Goal: Task Accomplishment & Management: Use online tool/utility

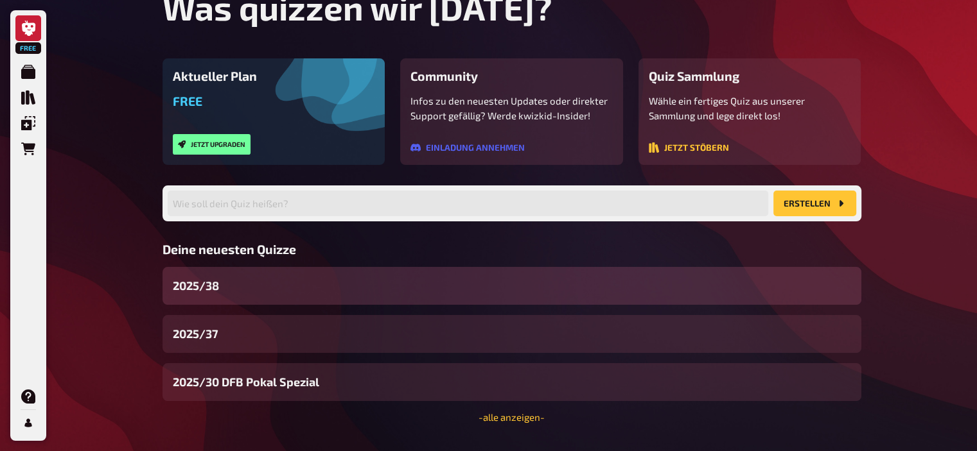
scroll to position [98, 0]
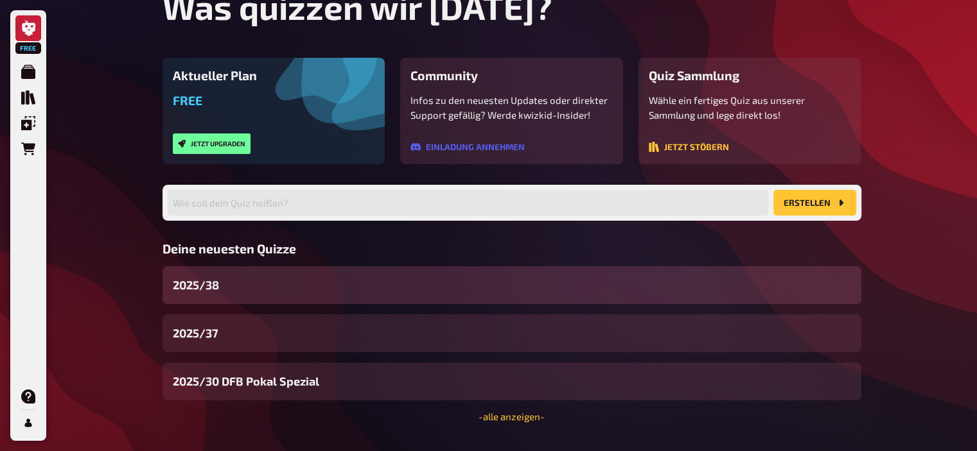
click at [252, 292] on div "2025/38" at bounding box center [511, 285] width 699 height 38
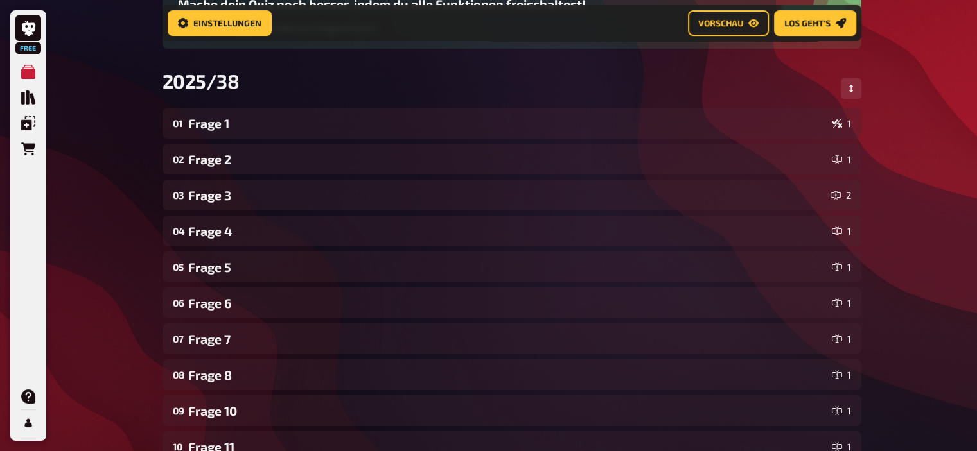
scroll to position [152, 0]
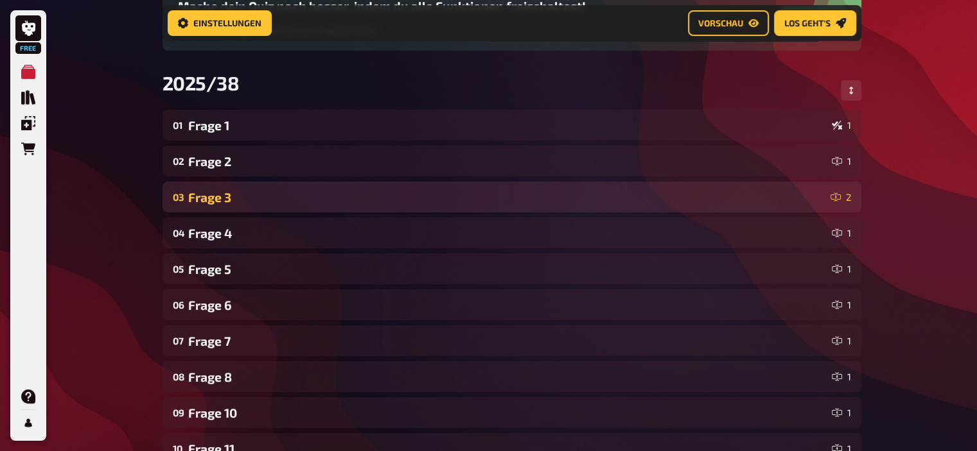
click at [218, 203] on div "Frage 3" at bounding box center [506, 197] width 637 height 15
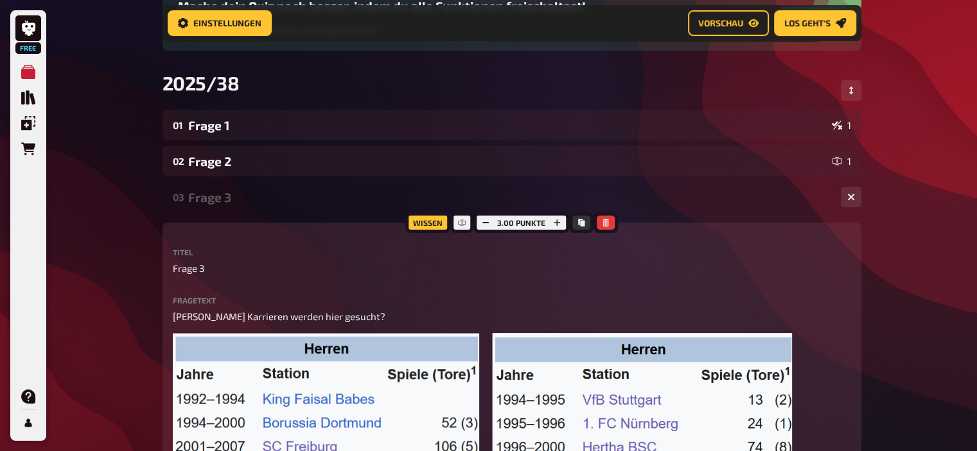
click at [218, 203] on div "Frage 3" at bounding box center [509, 197] width 642 height 15
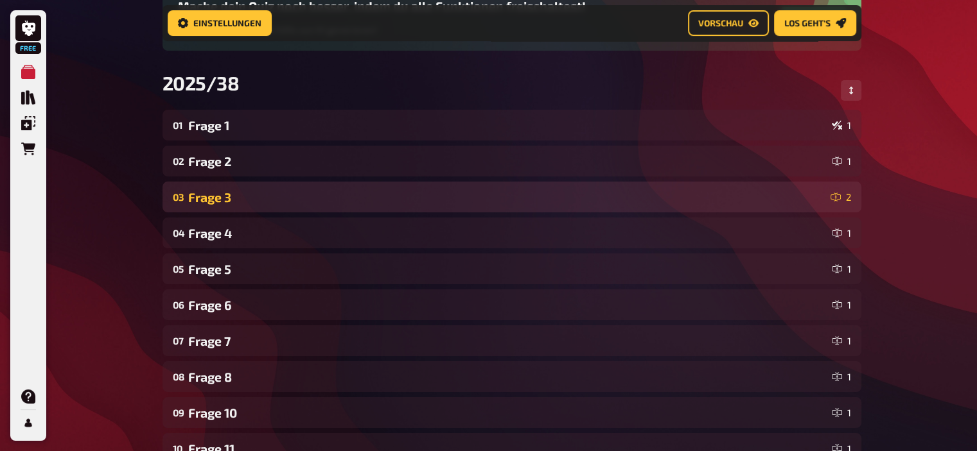
click at [218, 203] on div "Frage 3" at bounding box center [506, 197] width 637 height 15
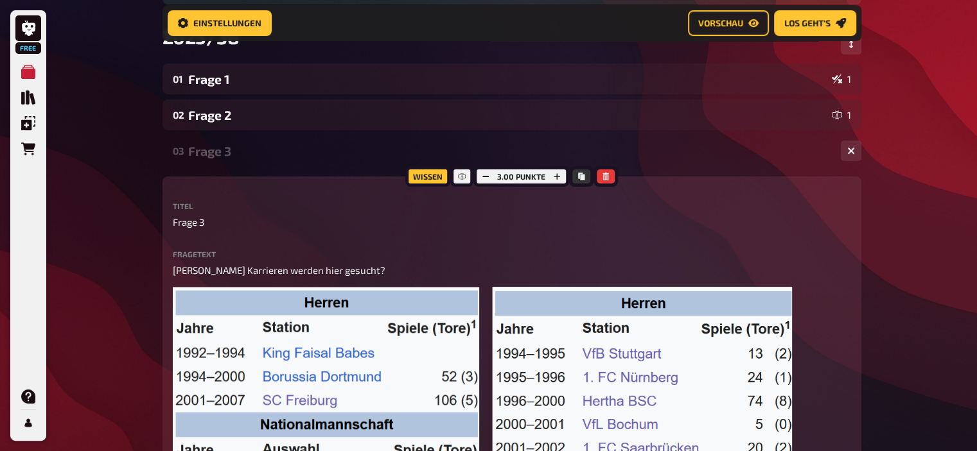
scroll to position [196, 0]
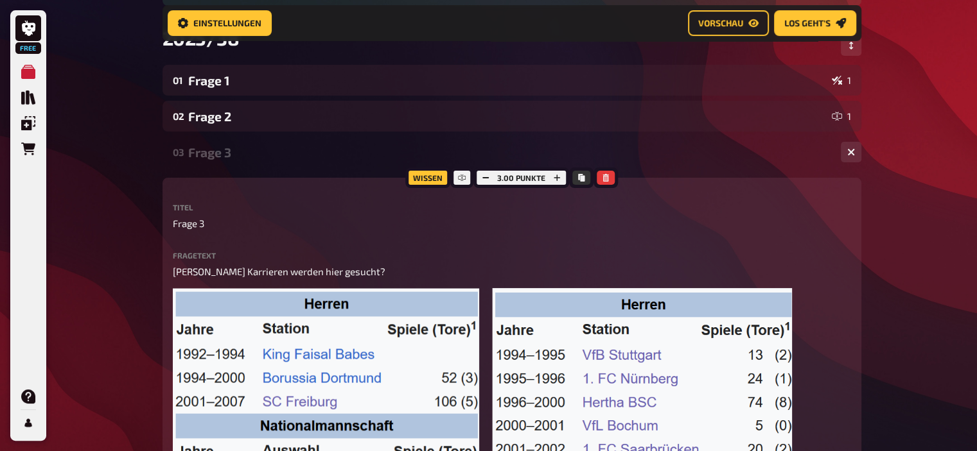
click at [200, 153] on div "Frage 3" at bounding box center [509, 152] width 642 height 15
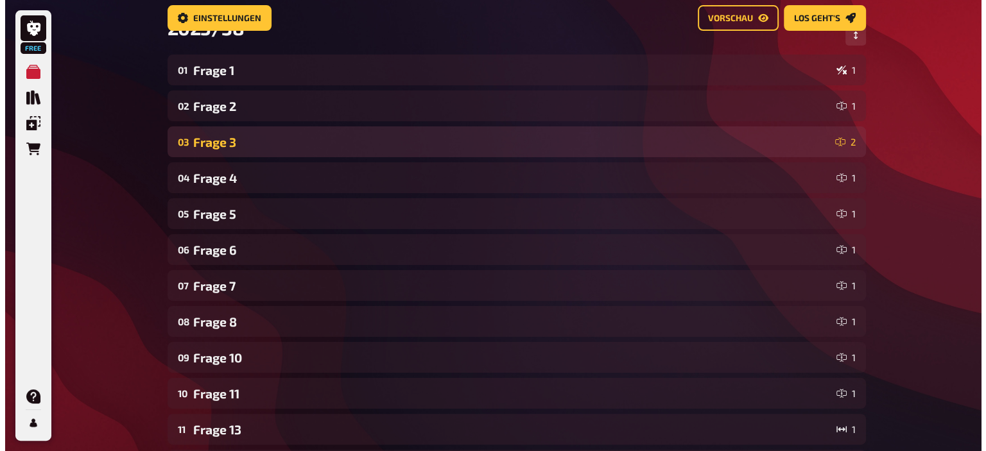
scroll to position [0, 0]
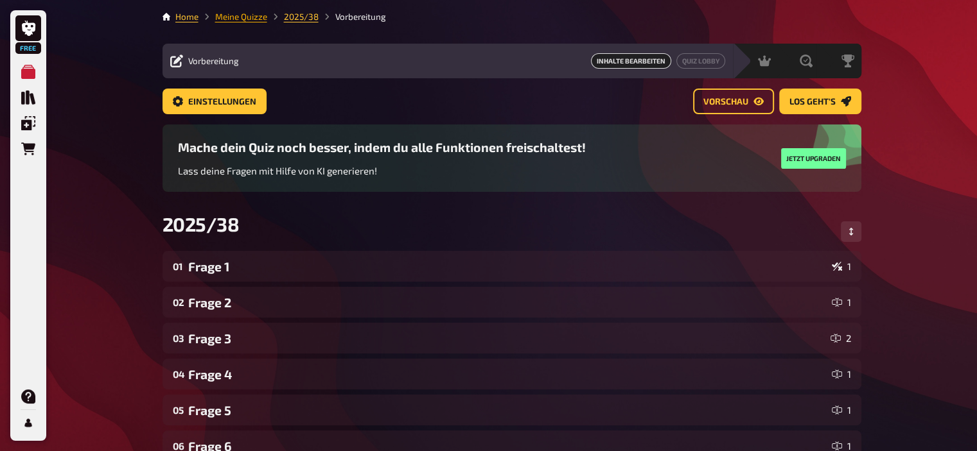
click at [242, 17] on link "Meine Quizze" at bounding box center [241, 17] width 52 height 10
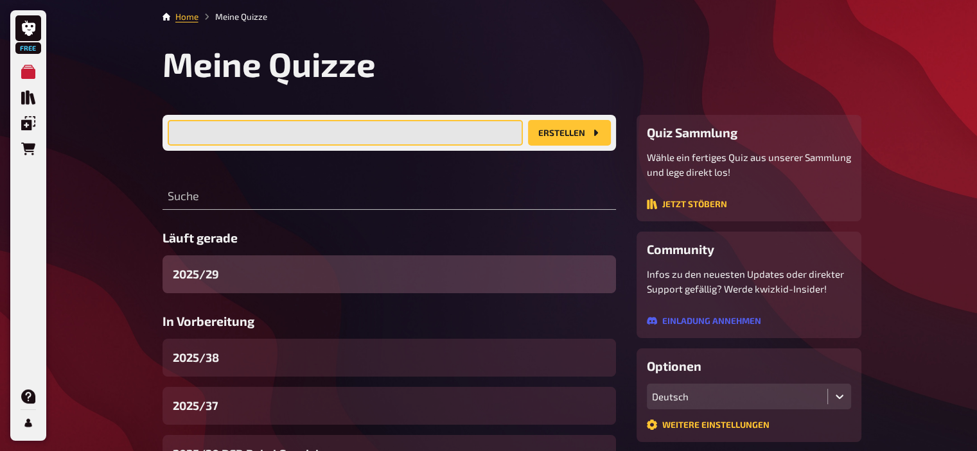
click at [270, 135] on input "text" at bounding box center [345, 133] width 355 height 26
type input "2025/39"
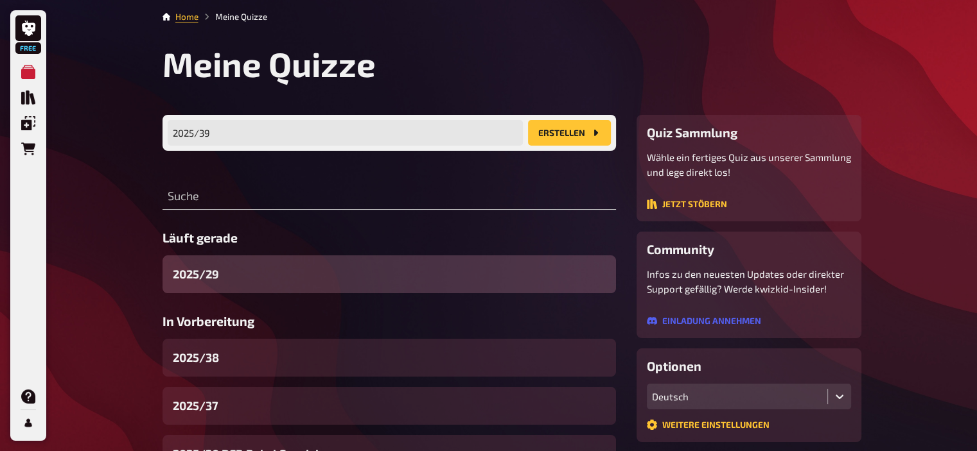
click at [579, 129] on button "Erstellen" at bounding box center [569, 133] width 83 height 26
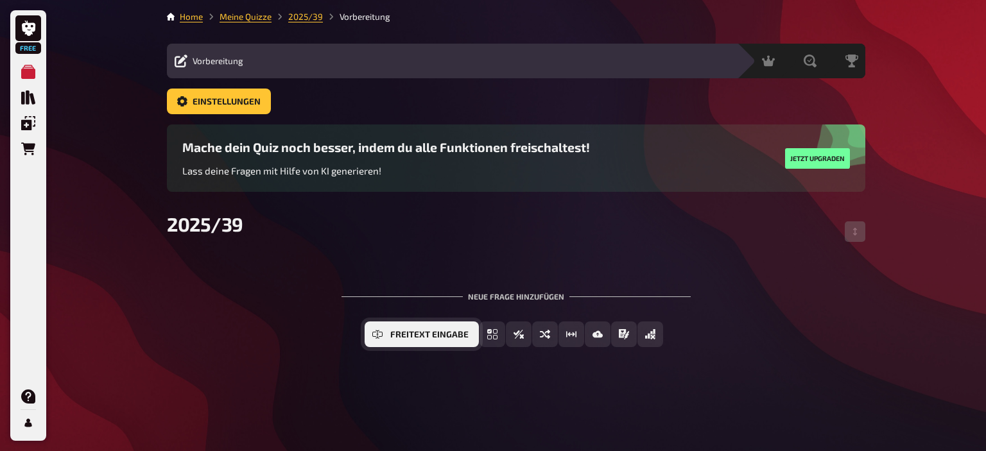
click at [373, 333] on icon "Freitext Eingabe" at bounding box center [377, 334] width 10 height 10
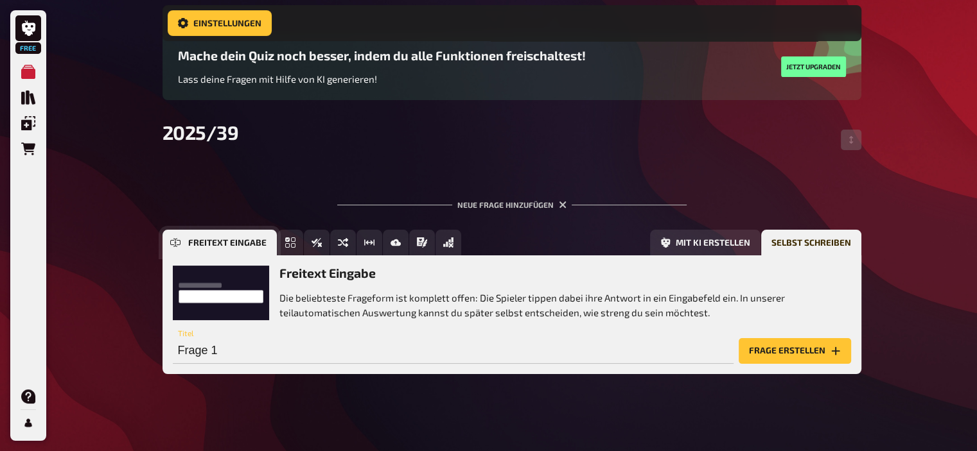
scroll to position [107, 0]
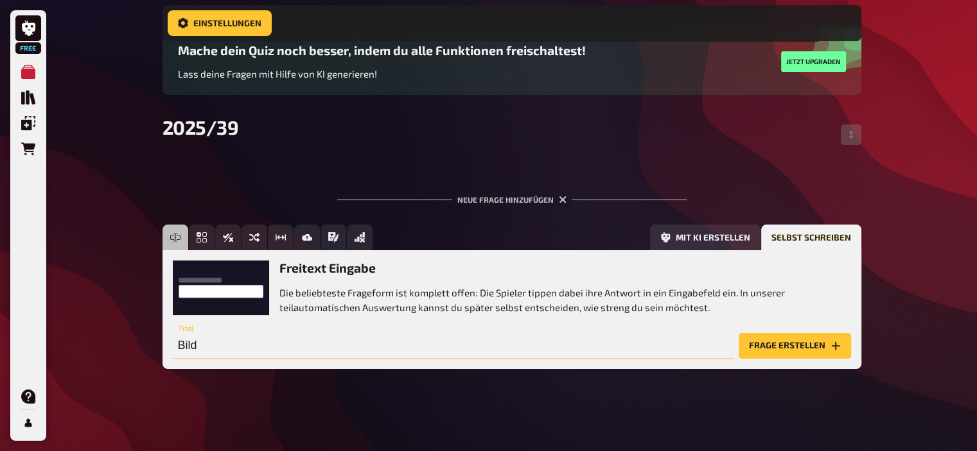
type input "Bild"
click at [738, 333] on button "Frage erstellen" at bounding box center [794, 346] width 112 height 26
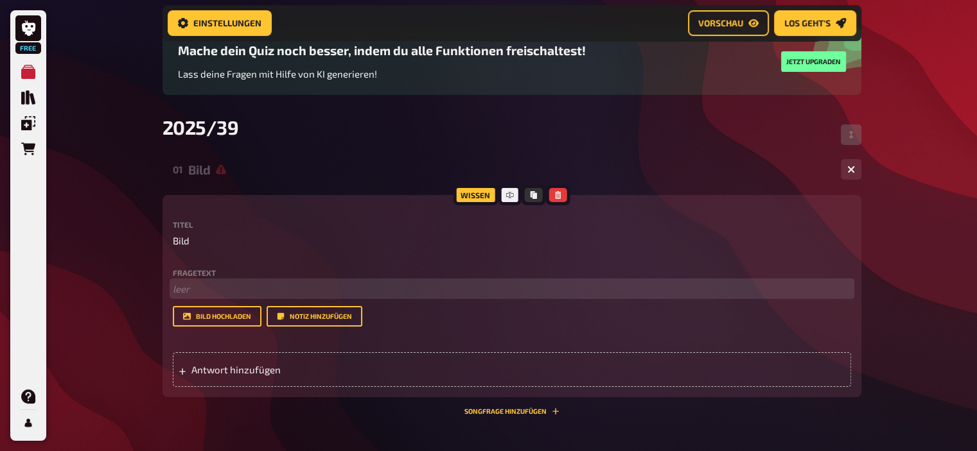
click at [189, 283] on p "﻿ leer" at bounding box center [512, 289] width 678 height 15
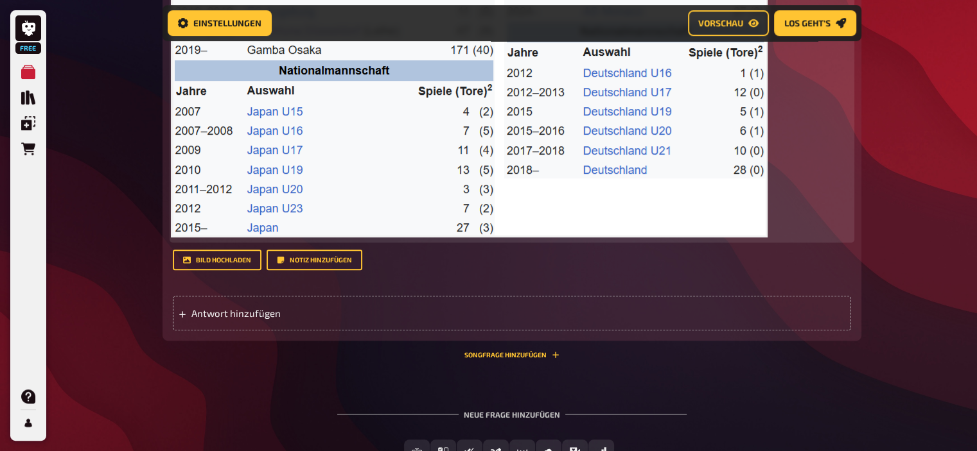
scroll to position [534, 0]
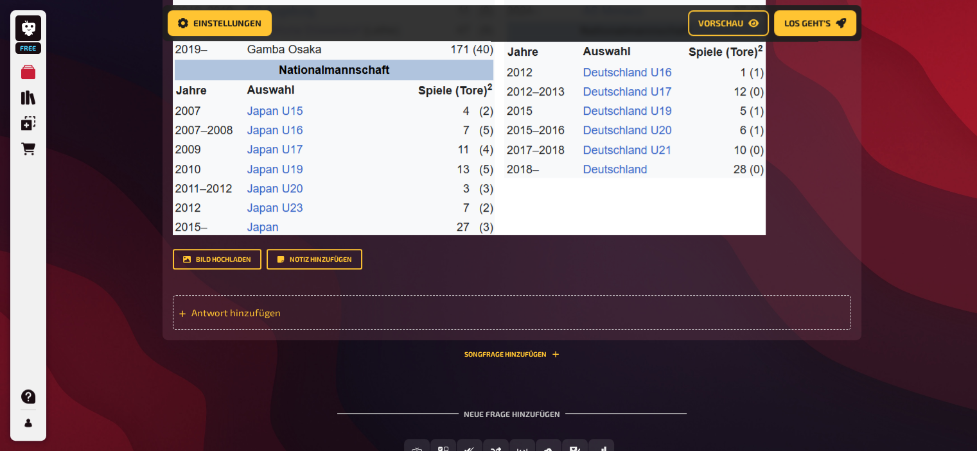
click at [231, 308] on span "Antwort hinzufügen" at bounding box center [291, 313] width 200 height 12
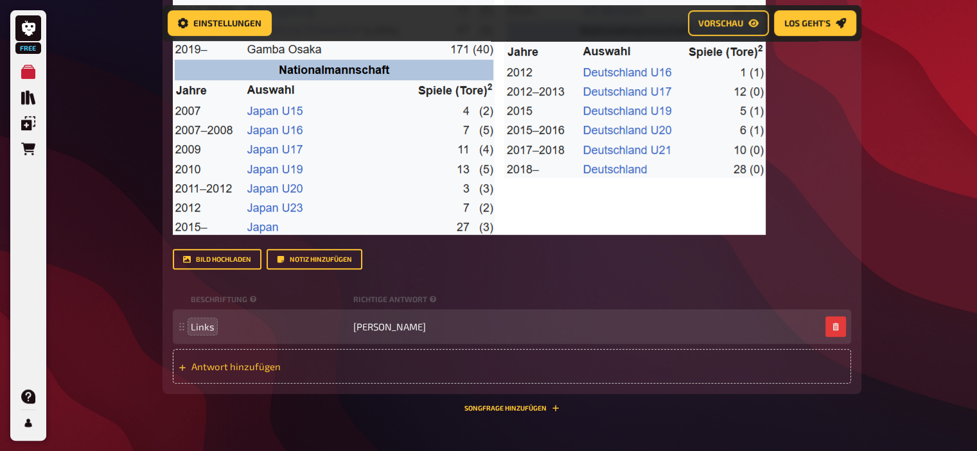
click at [235, 369] on span "Antwort hinzufügen" at bounding box center [291, 367] width 200 height 12
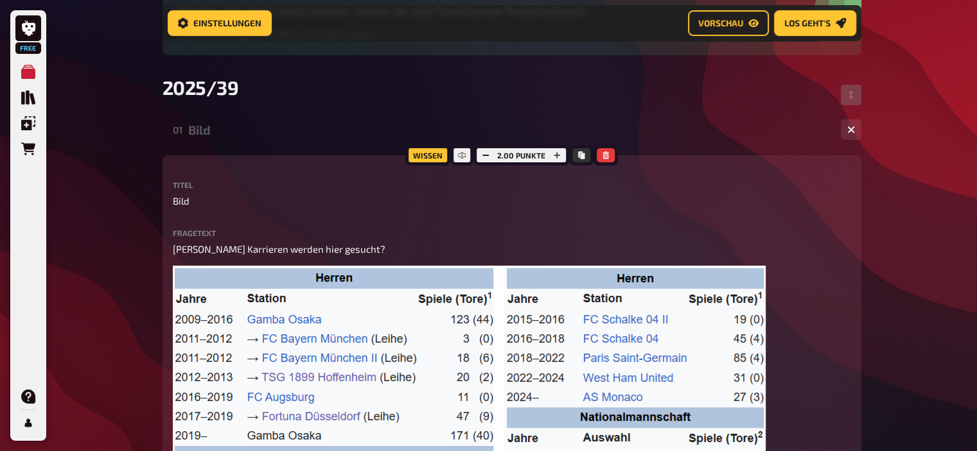
scroll to position [146, 0]
click at [557, 153] on icon "button" at bounding box center [557, 156] width 8 height 8
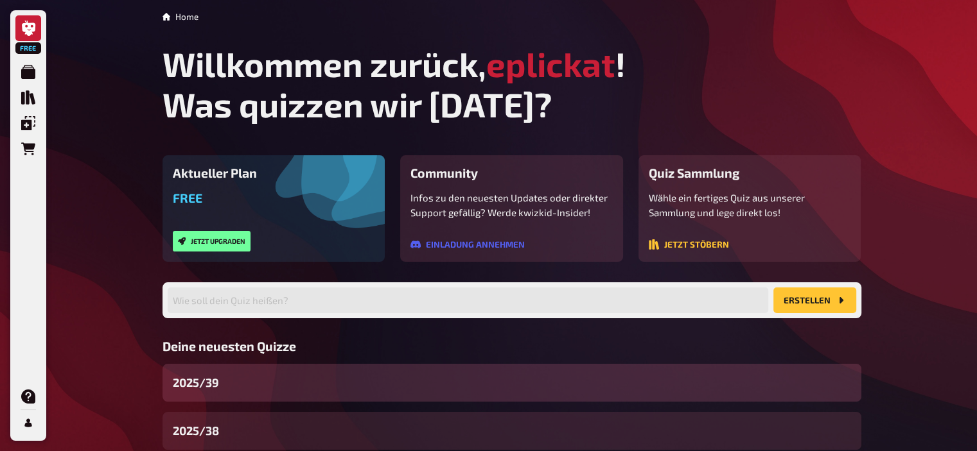
click at [267, 377] on div "2025/39" at bounding box center [511, 383] width 699 height 38
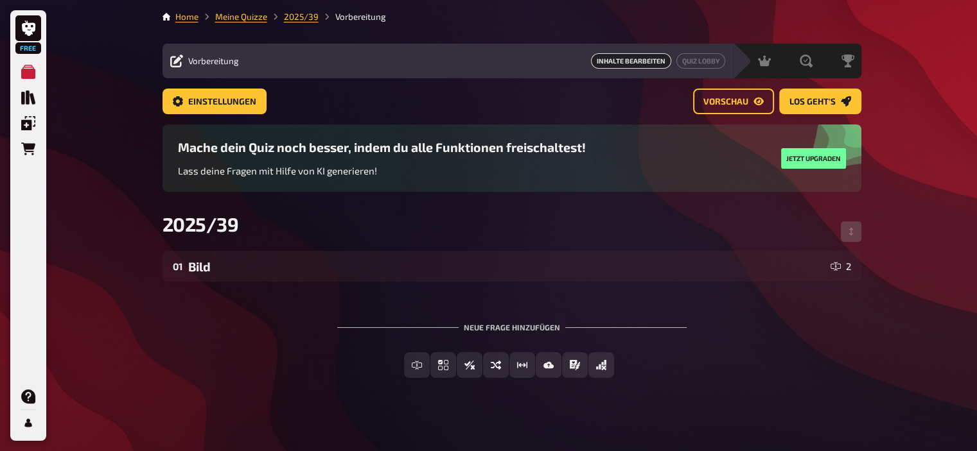
scroll to position [10, 0]
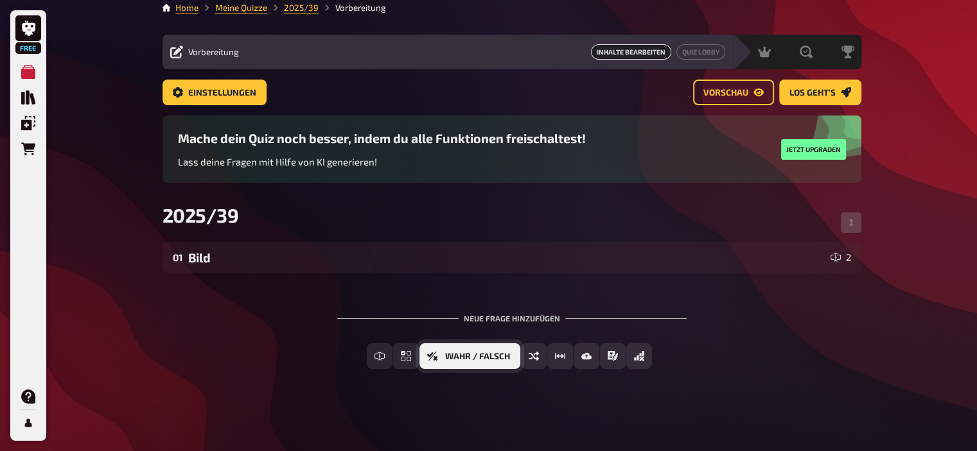
click at [431, 354] on icon "Wahr / Falsch" at bounding box center [432, 356] width 10 height 9
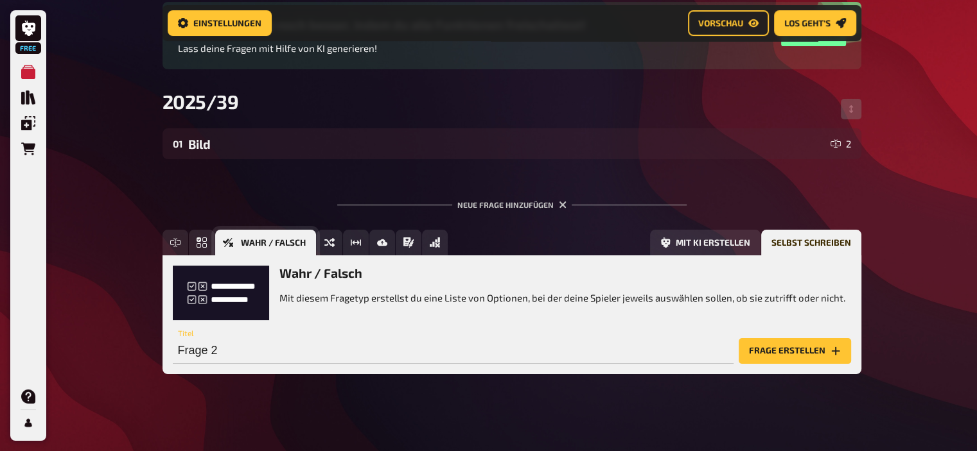
scroll to position [134, 0]
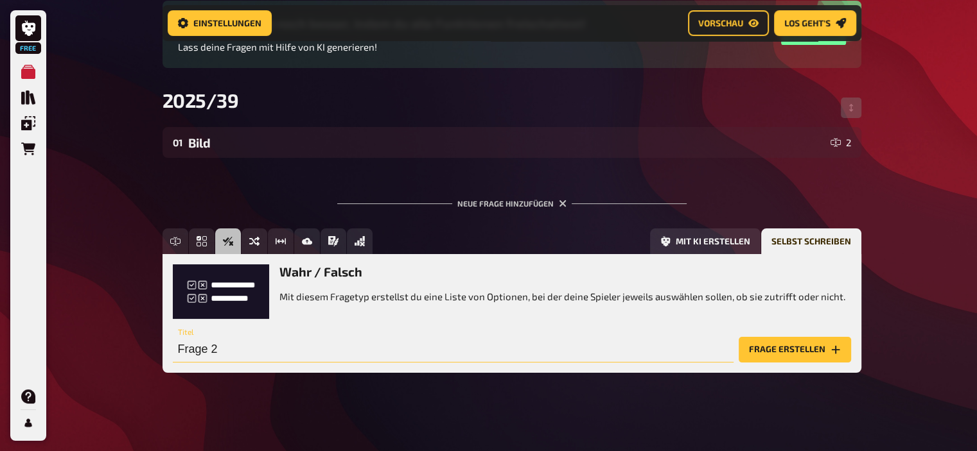
click at [235, 350] on input "Frage 2" at bounding box center [453, 350] width 560 height 26
type input "Frage 1"
click at [814, 356] on button "Frage erstellen" at bounding box center [794, 350] width 112 height 26
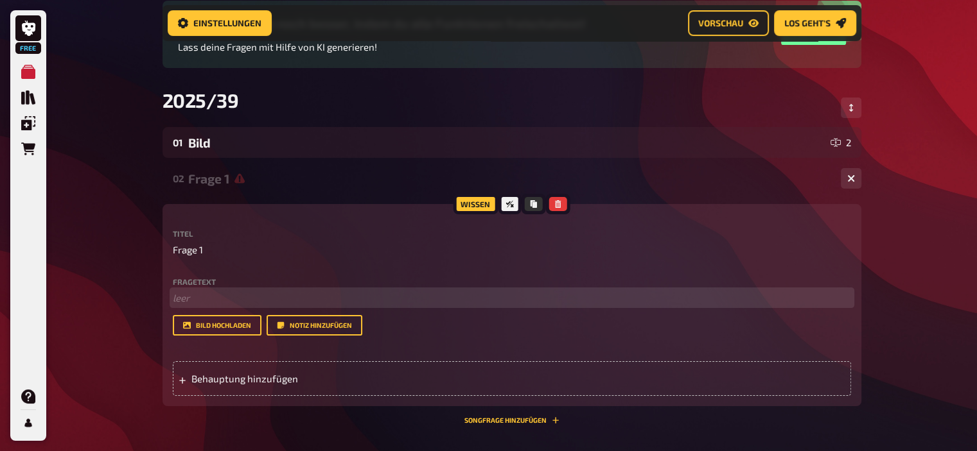
click at [349, 305] on p "﻿ leer" at bounding box center [512, 298] width 678 height 15
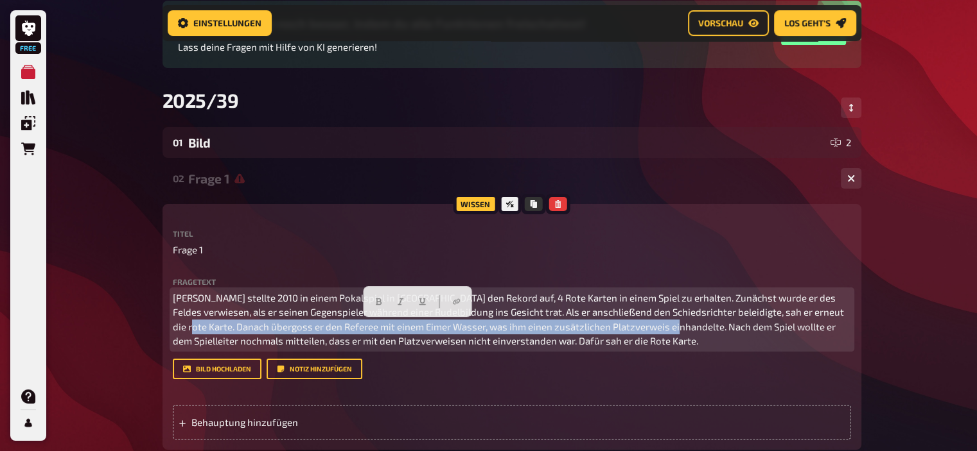
drag, startPoint x: 175, startPoint y: 325, endPoint x: 664, endPoint y: 326, distance: 489.2
click at [664, 326] on span "[PERSON_NAME] stellte 2010 in einem Pokalspiel in [GEOGRAPHIC_DATA] den Rekord …" at bounding box center [509, 319] width 673 height 55
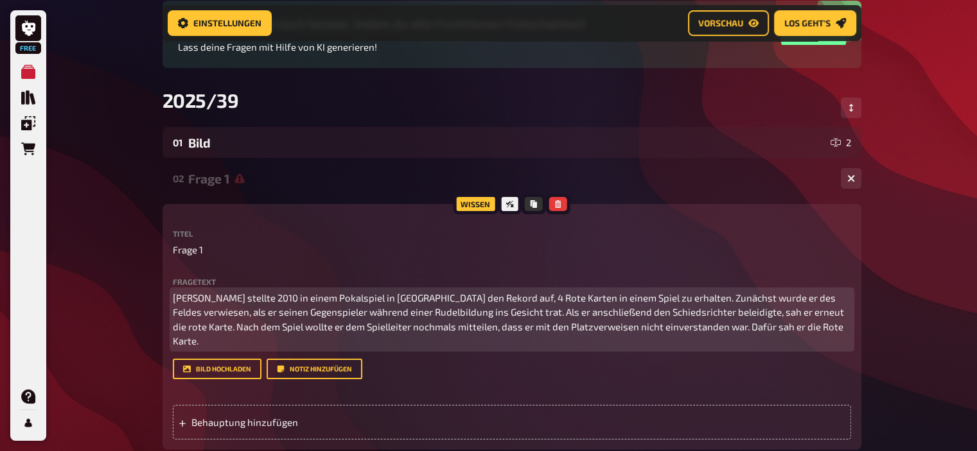
click at [792, 331] on p "[PERSON_NAME] stellte 2010 in einem Pokalspiel in [GEOGRAPHIC_DATA] den Rekord …" at bounding box center [512, 320] width 678 height 58
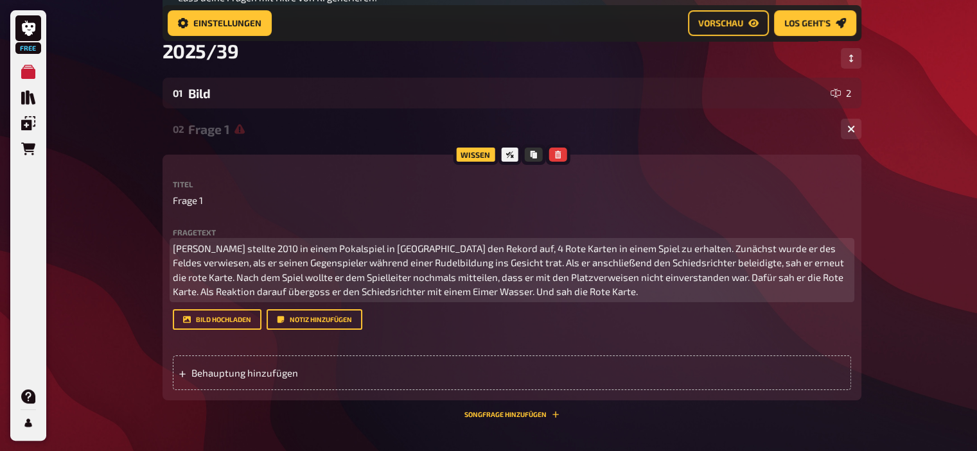
scroll to position [193, 0]
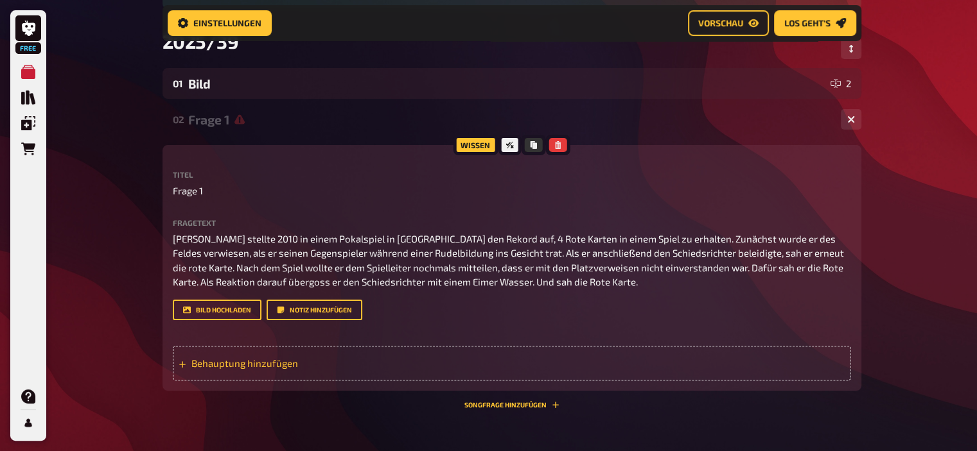
click at [261, 365] on span "Behauptung hinzufügen" at bounding box center [291, 364] width 200 height 12
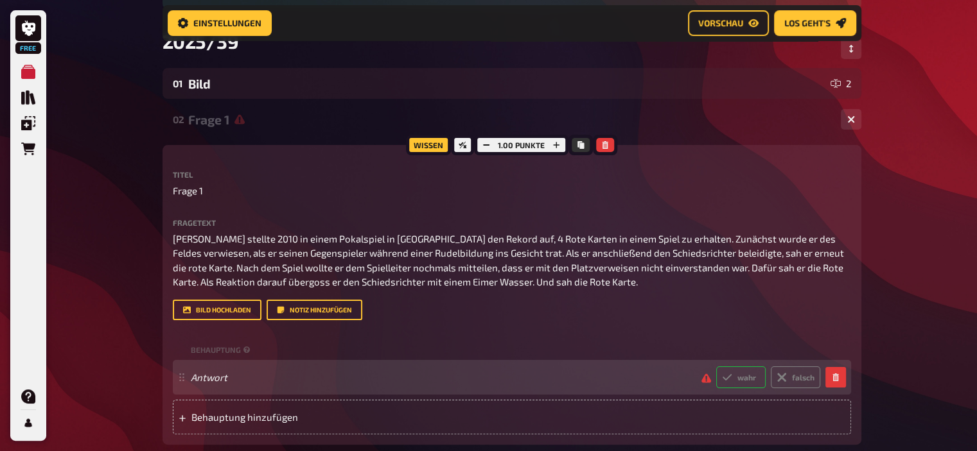
click at [731, 379] on icon at bounding box center [727, 377] width 10 height 10
click at [716, 367] on input "wahr" at bounding box center [715, 366] width 1 height 1
radio input "true"
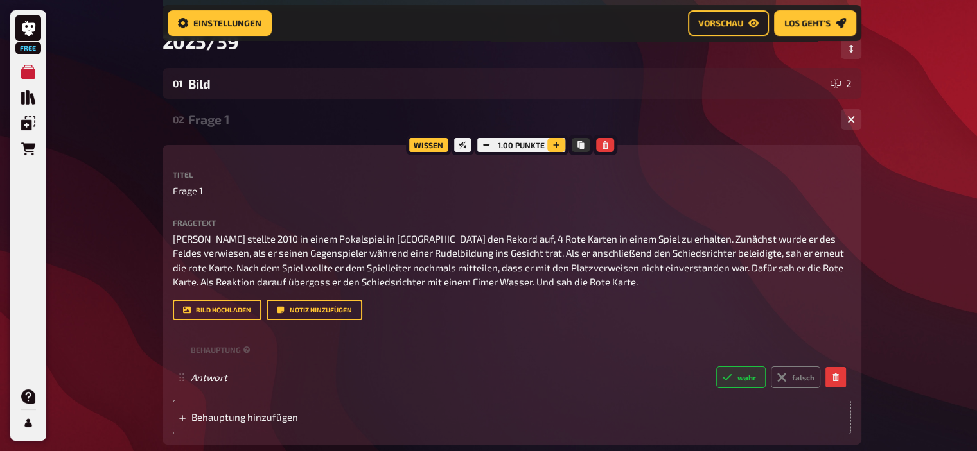
click at [553, 143] on icon "button" at bounding box center [556, 145] width 8 height 8
click at [553, 143] on icon "button" at bounding box center [557, 145] width 8 height 8
